Goal: Task Accomplishment & Management: Use online tool/utility

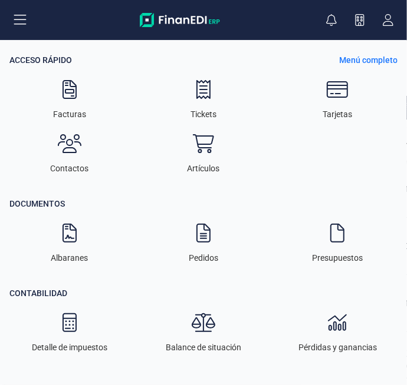
click at [14, 18] on icon at bounding box center [20, 20] width 14 height 14
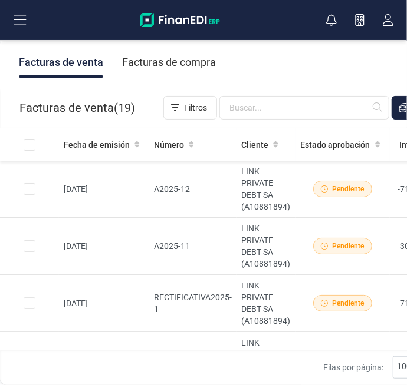
click at [19, 17] on icon at bounding box center [20, 20] width 14 height 14
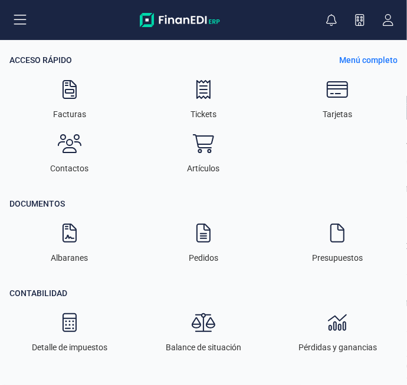
click at [386, 61] on p "Menú completo" at bounding box center [368, 60] width 58 height 12
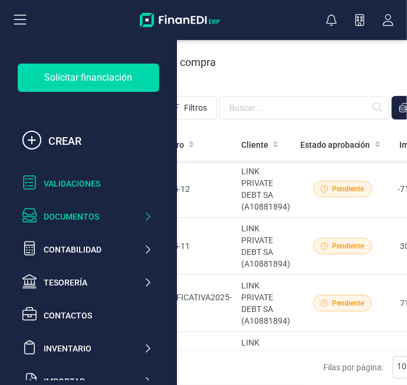
click at [80, 183] on div "Validaciones" at bounding box center [98, 184] width 108 height 12
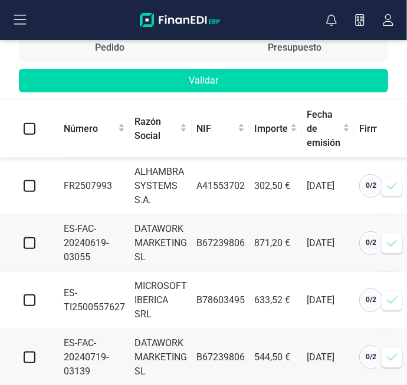
scroll to position [0, 23]
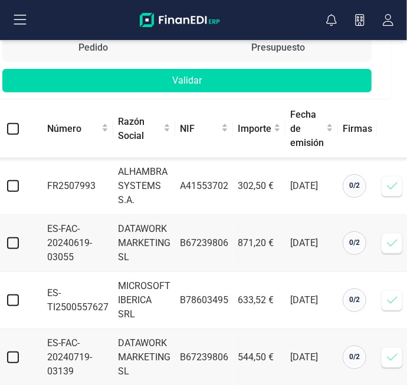
click at [394, 180] on icon at bounding box center [392, 186] width 12 height 12
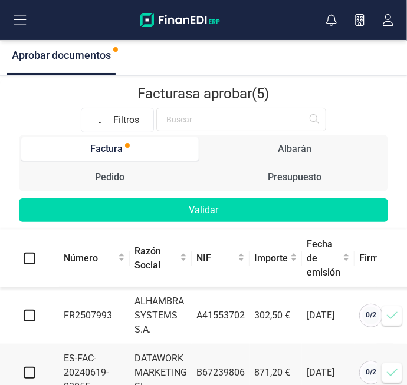
click at [391, 310] on icon at bounding box center [392, 316] width 12 height 12
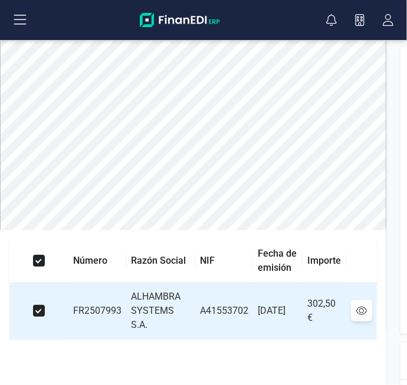
click at [23, 24] on icon at bounding box center [20, 20] width 12 height 10
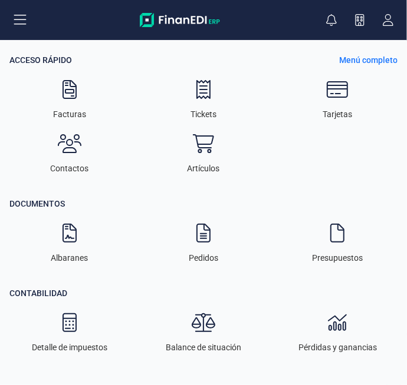
click at [376, 60] on p "Menú completo" at bounding box center [368, 60] width 58 height 12
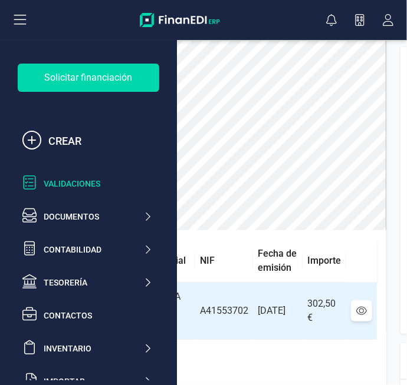
click at [84, 182] on div "Validaciones" at bounding box center [98, 184] width 108 height 12
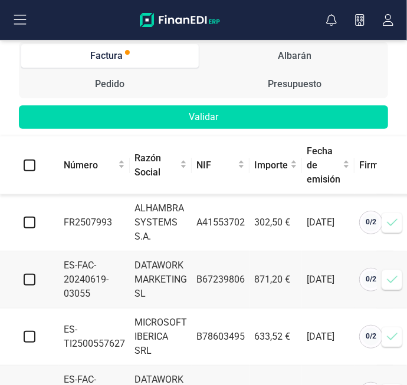
scroll to position [130, 0]
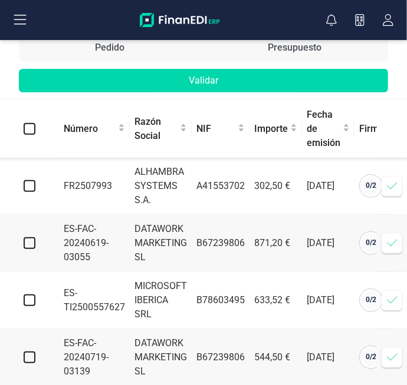
click at [30, 180] on input "checkbox" at bounding box center [30, 186] width 12 height 12
checkbox input "true"
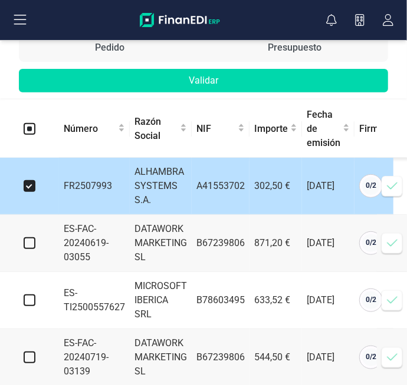
scroll to position [0, 23]
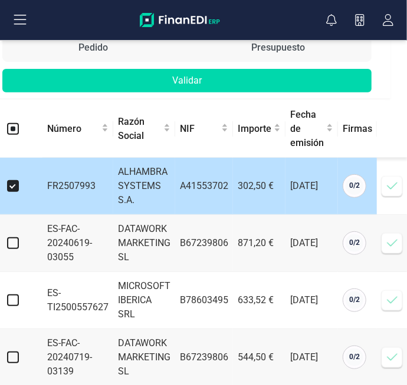
click at [394, 180] on icon at bounding box center [392, 186] width 12 height 12
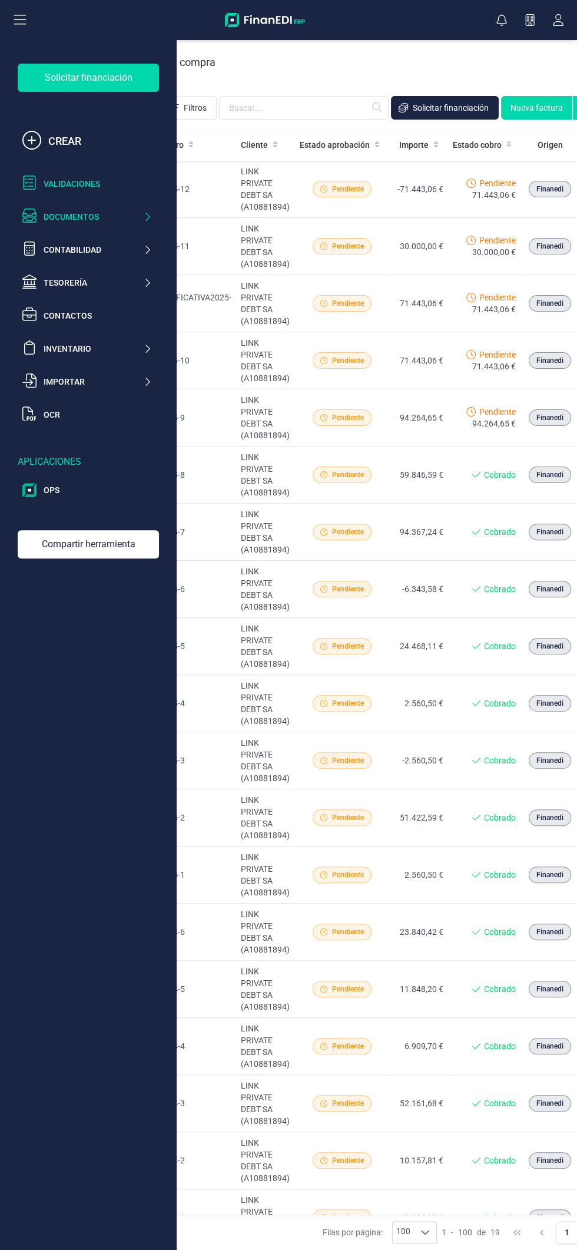
click at [100, 186] on div "Validaciones" at bounding box center [98, 184] width 108 height 12
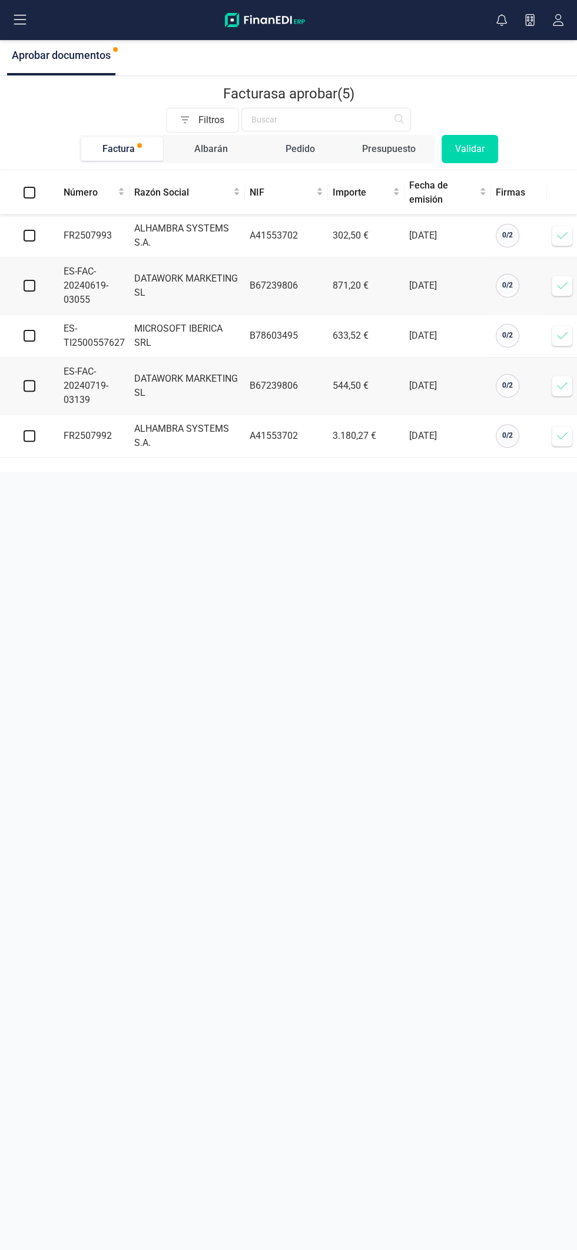
click at [557, 234] on icon at bounding box center [563, 236] width 12 height 12
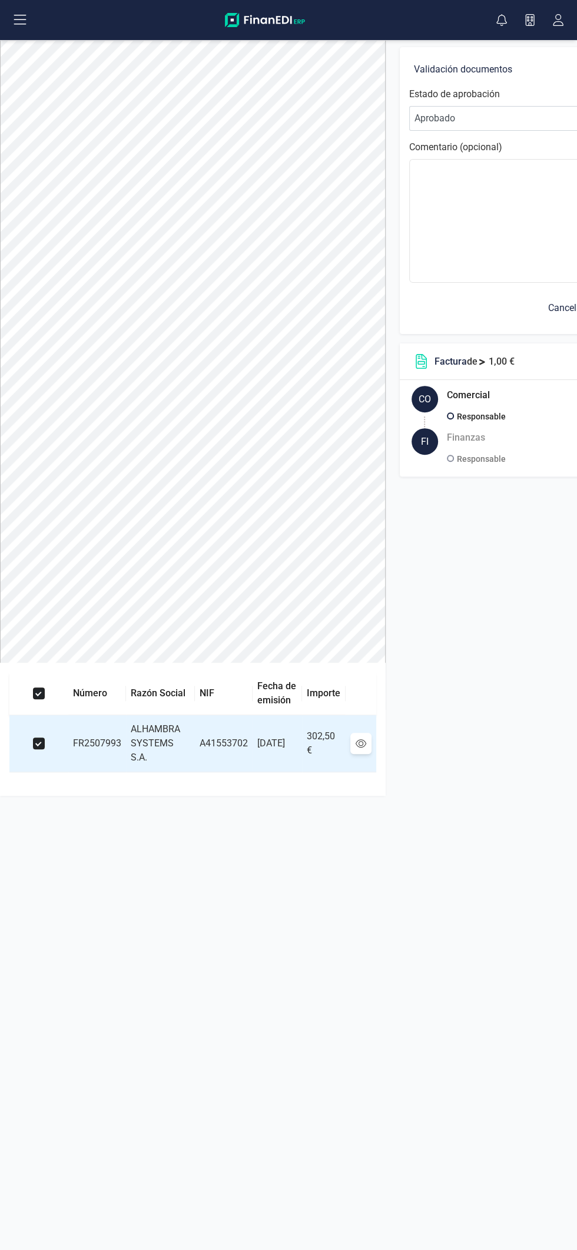
scroll to position [0, 110]
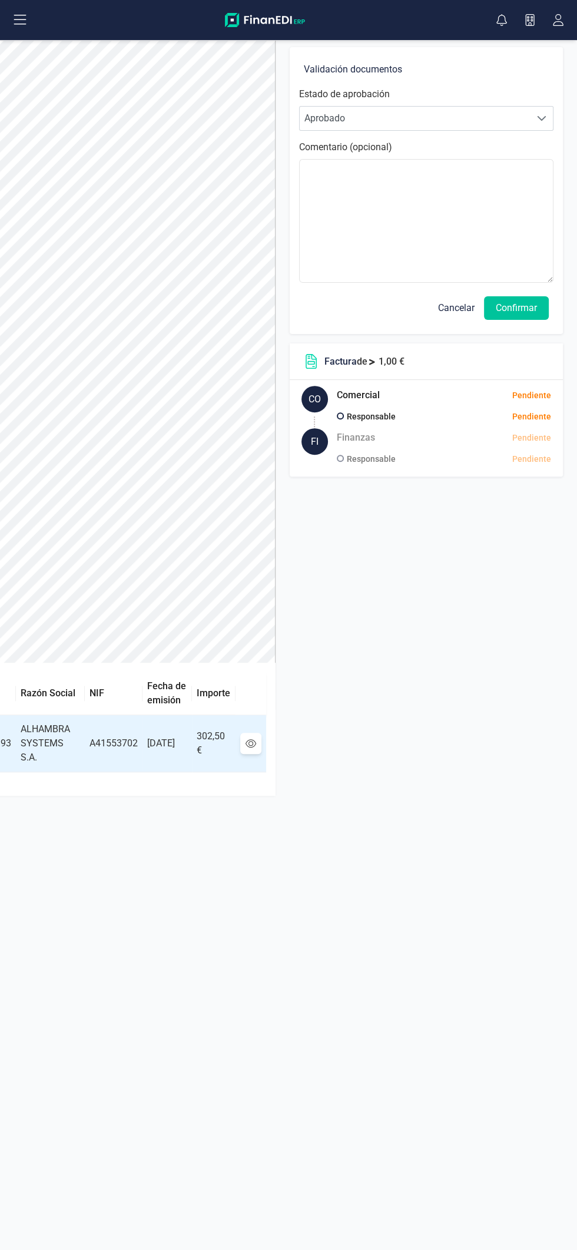
click at [527, 309] on button "Confirmar" at bounding box center [516, 308] width 65 height 24
click at [536, 308] on button "Confirmar" at bounding box center [516, 308] width 65 height 24
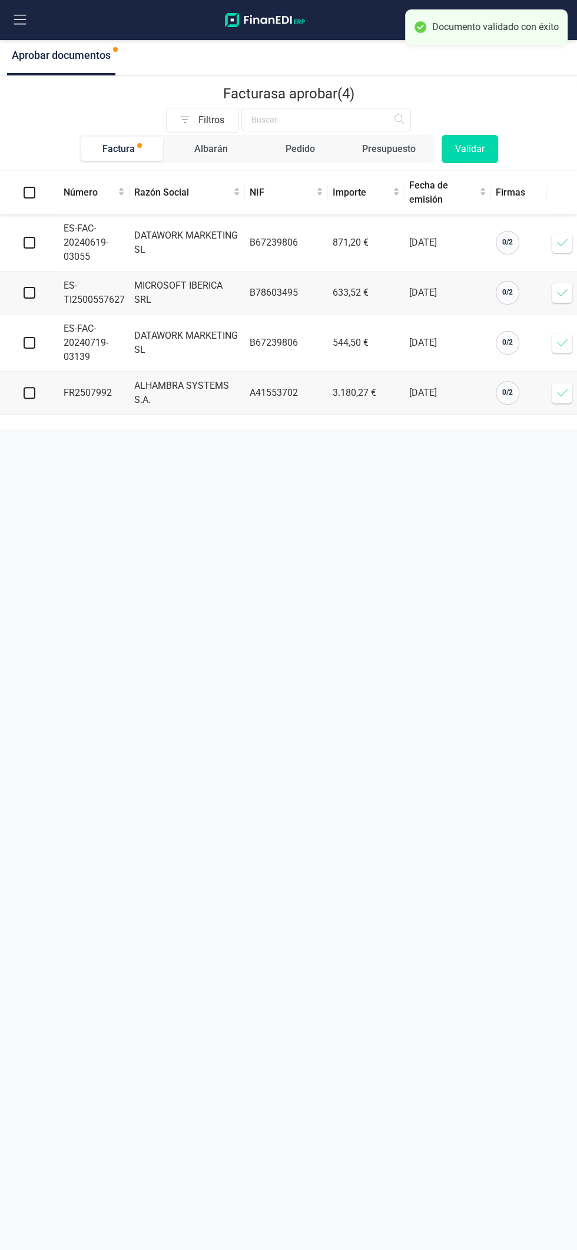
click at [557, 295] on icon at bounding box center [563, 293] width 12 height 12
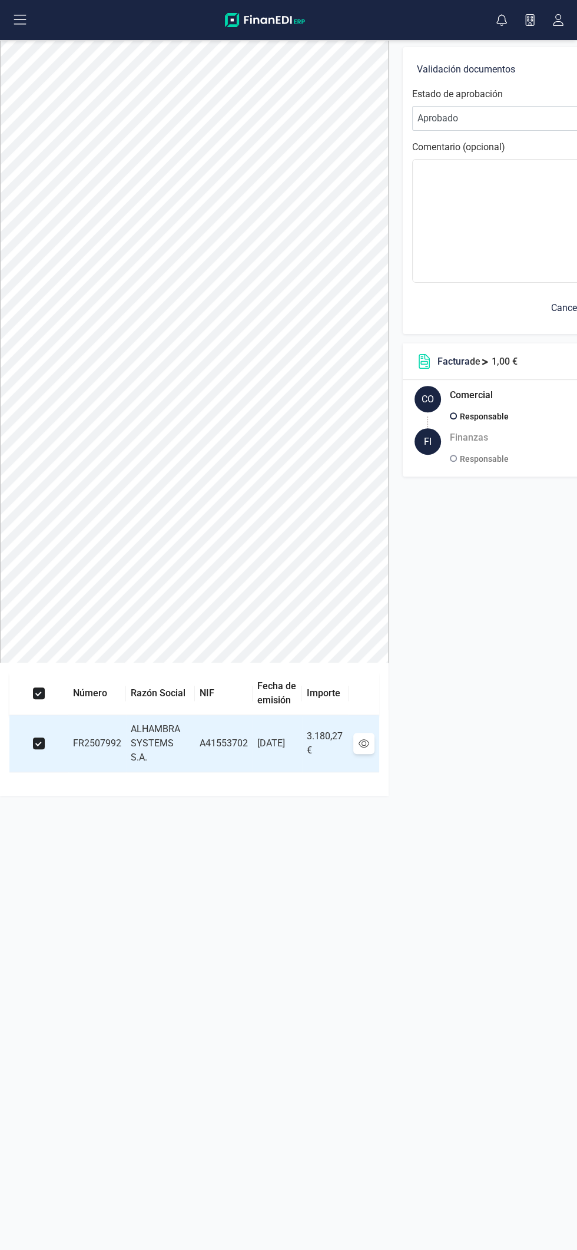
scroll to position [0, 113]
